Goal: Task Accomplishment & Management: Manage account settings

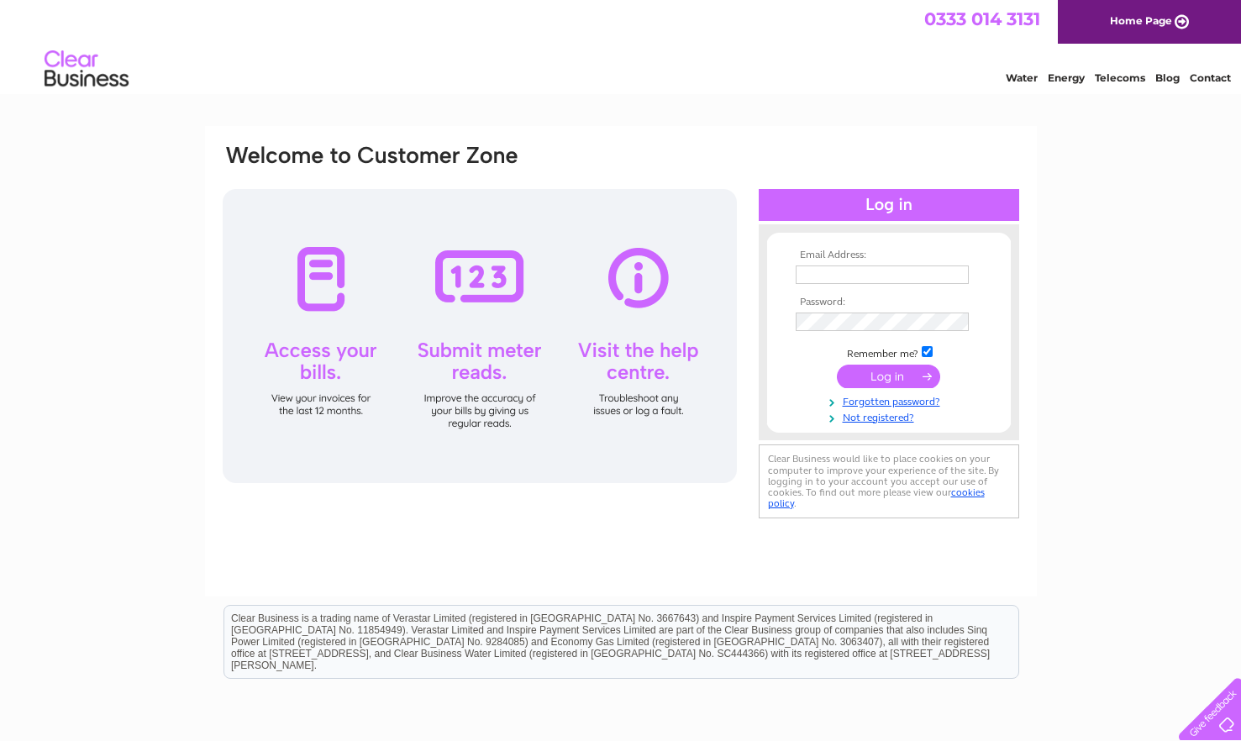
type input "[EMAIL_ADDRESS][DOMAIN_NAME]"
click at [884, 379] on input "submit" at bounding box center [888, 377] width 103 height 24
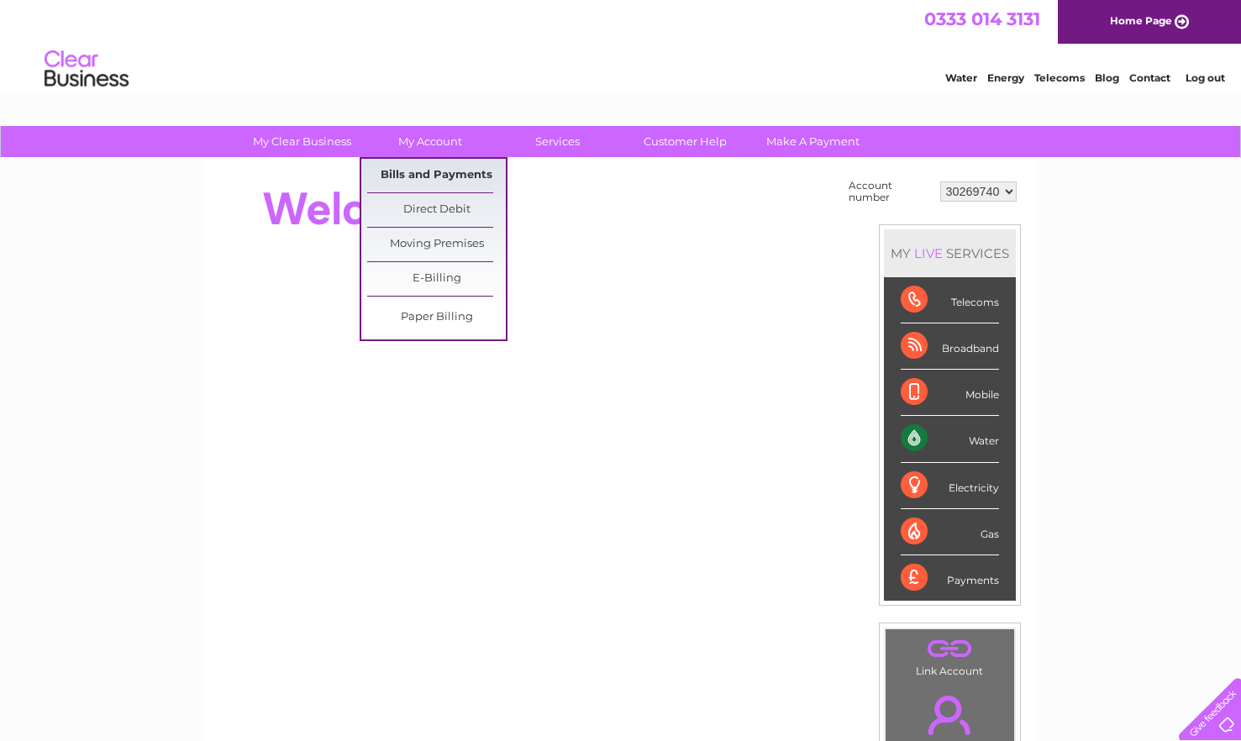
click at [450, 169] on link "Bills and Payments" at bounding box center [436, 176] width 139 height 34
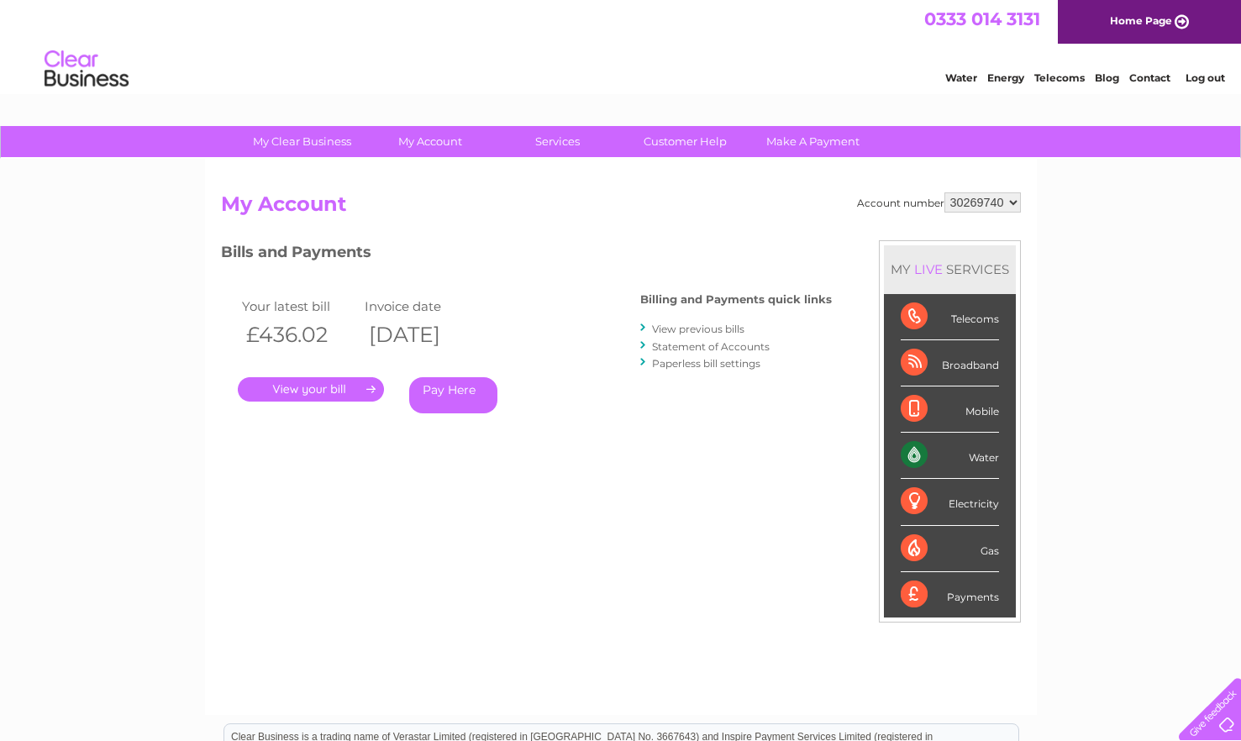
click at [278, 386] on link "." at bounding box center [311, 389] width 146 height 24
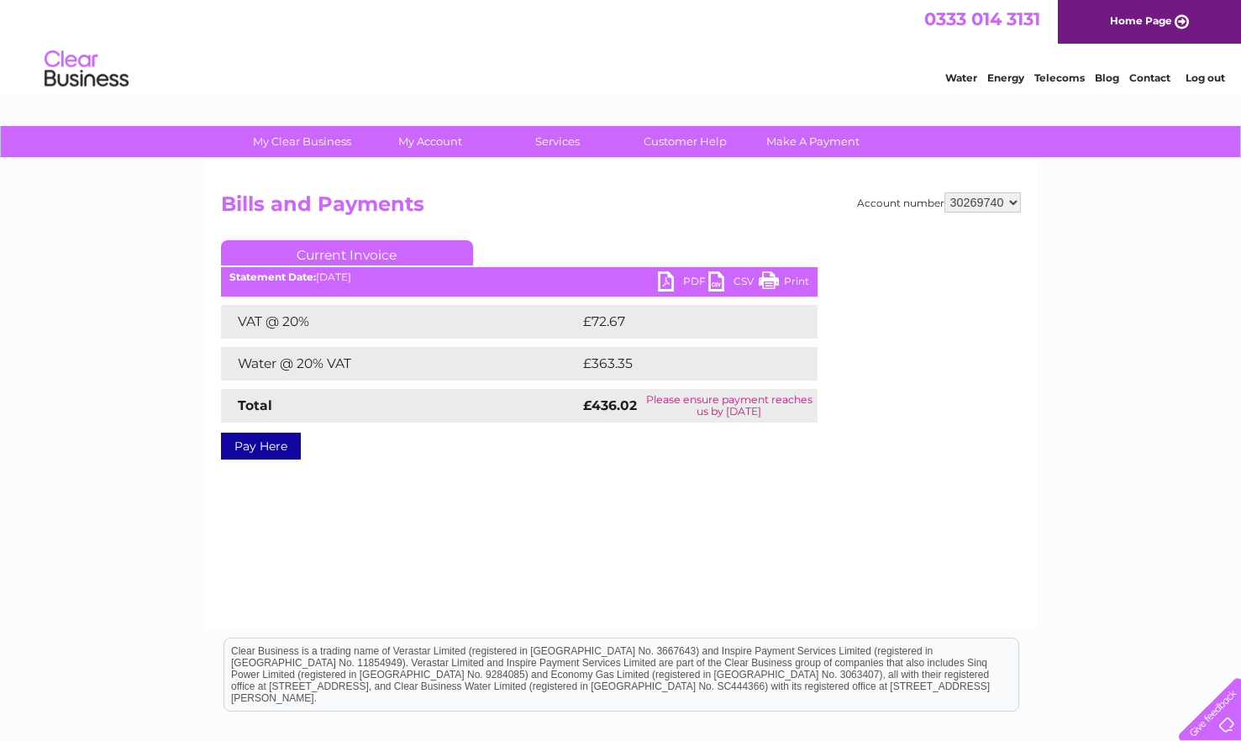
click at [674, 285] on link "PDF" at bounding box center [683, 283] width 50 height 24
